Goal: Communication & Community: Answer question/provide support

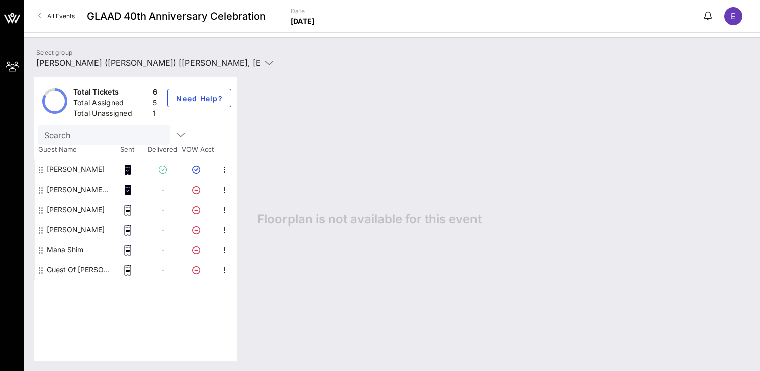
click at [86, 270] on div "Guest Of [PERSON_NAME]" at bounding box center [78, 270] width 63 height 20
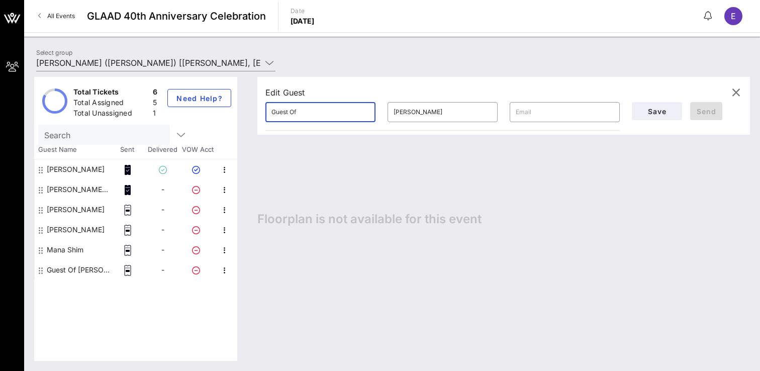
click at [306, 116] on input "Guest Of" at bounding box center [320, 112] width 98 height 16
type input "G"
click at [346, 110] on input "[PERSON_NAME]" at bounding box center [320, 112] width 98 height 16
type input "[PERSON_NAME]"
click at [534, 117] on input "text" at bounding box center [564, 112] width 98 height 16
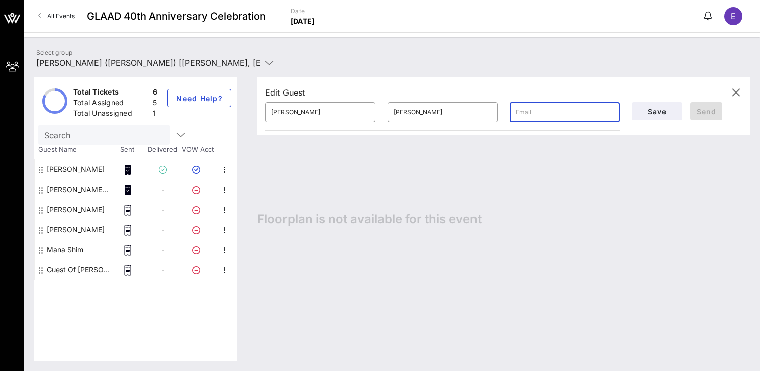
paste input "[PERSON_NAME][EMAIL_ADDRESS][PERSON_NAME][DOMAIN_NAME]"
type input "[PERSON_NAME][EMAIL_ADDRESS][PERSON_NAME][DOMAIN_NAME]"
click at [708, 114] on span "Send" at bounding box center [706, 111] width 24 height 9
